Goal: Transaction & Acquisition: Purchase product/service

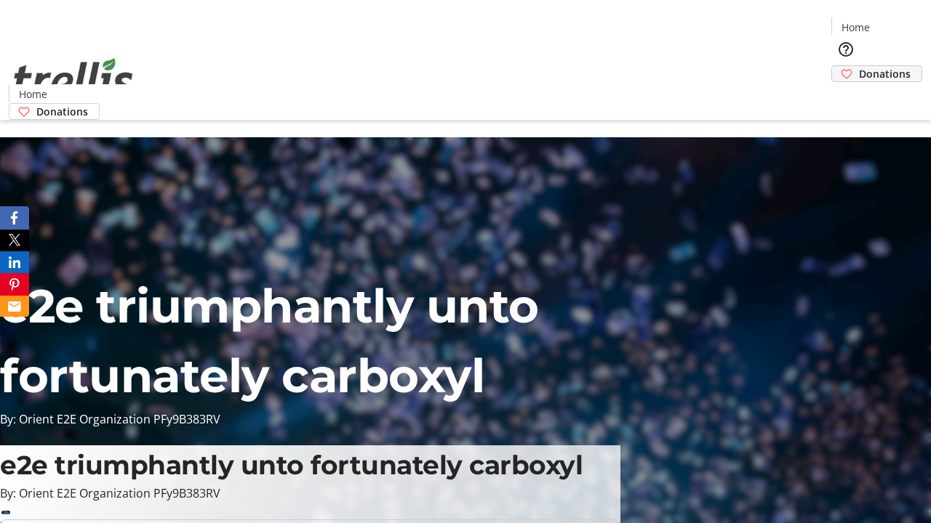
click at [859, 66] on span "Donations" at bounding box center [885, 73] width 52 height 15
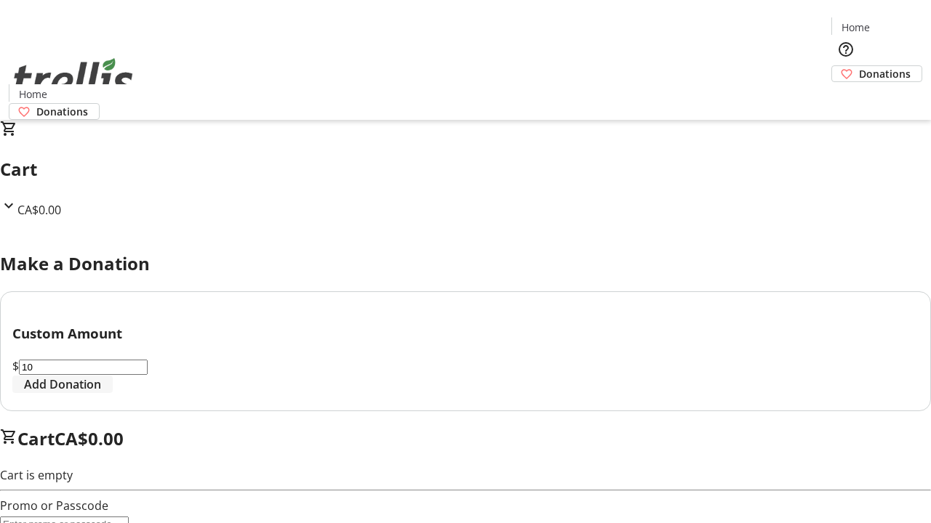
click at [101, 393] on span "Add Donation" at bounding box center [62, 384] width 77 height 17
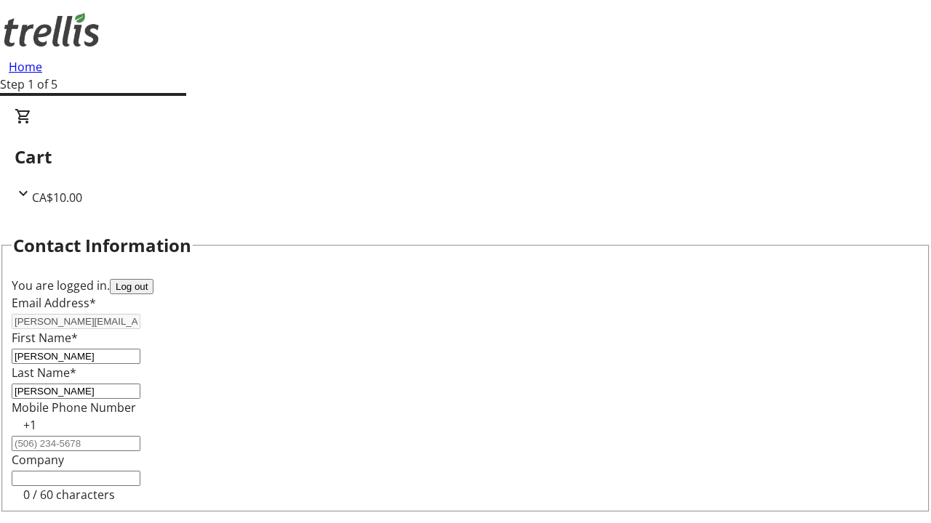
select select "CA"
type input "[STREET_ADDRESS][PERSON_NAME]"
type input "Kelowna"
select select "BC"
type input "Kelowna"
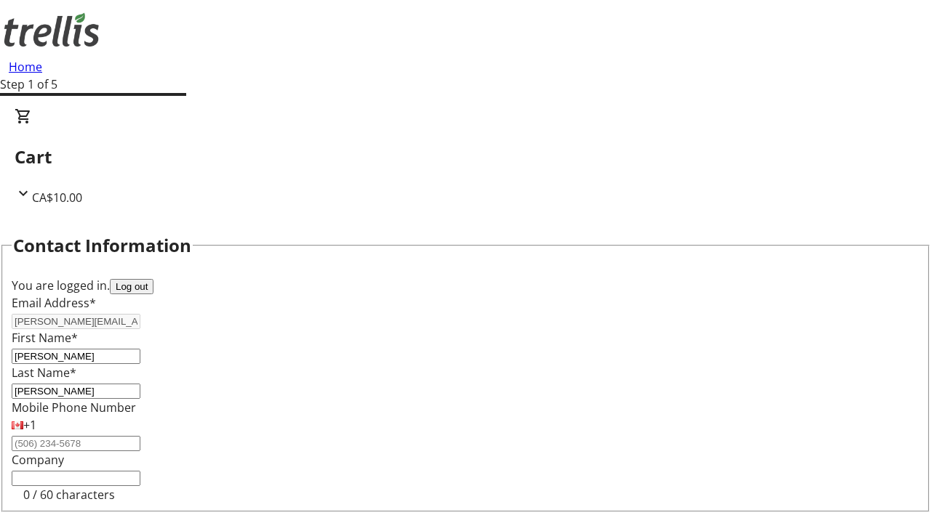
type input "V1Y 0C2"
